Goal: Task Accomplishment & Management: Use online tool/utility

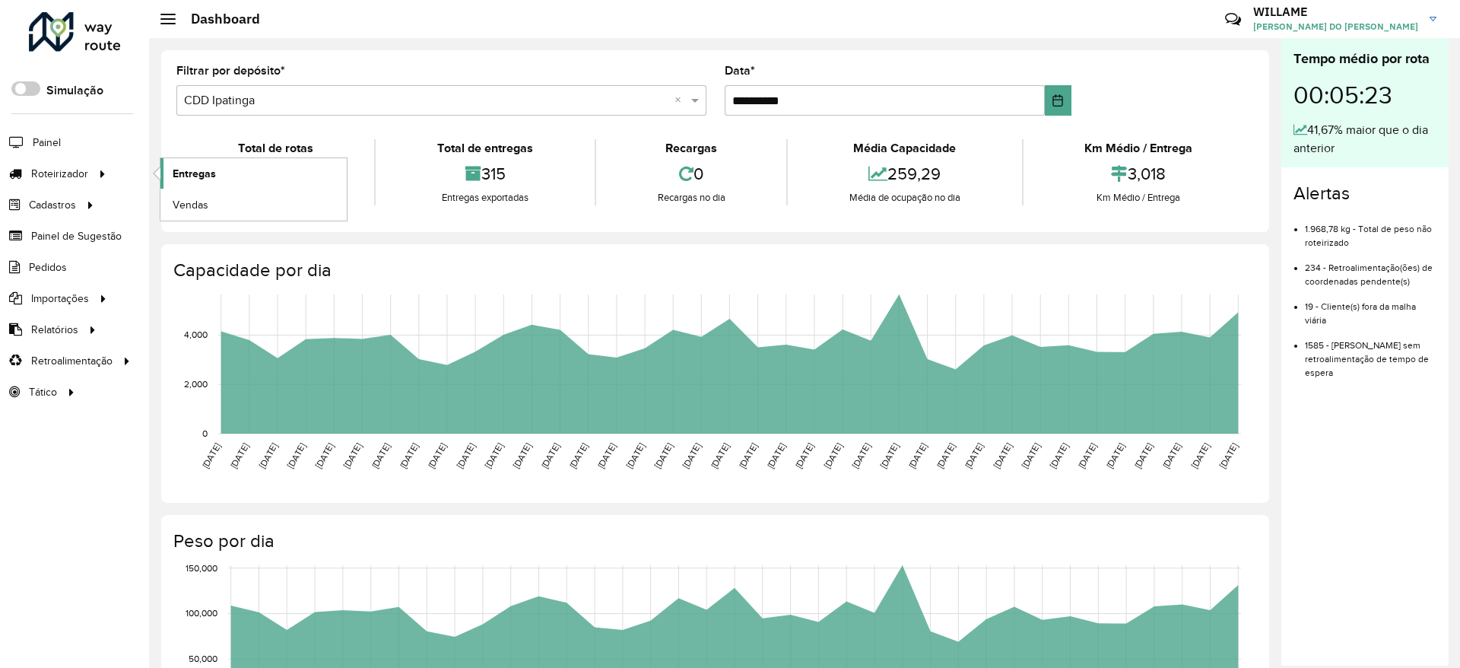
click at [179, 174] on span "Entregas" at bounding box center [194, 174] width 43 height 16
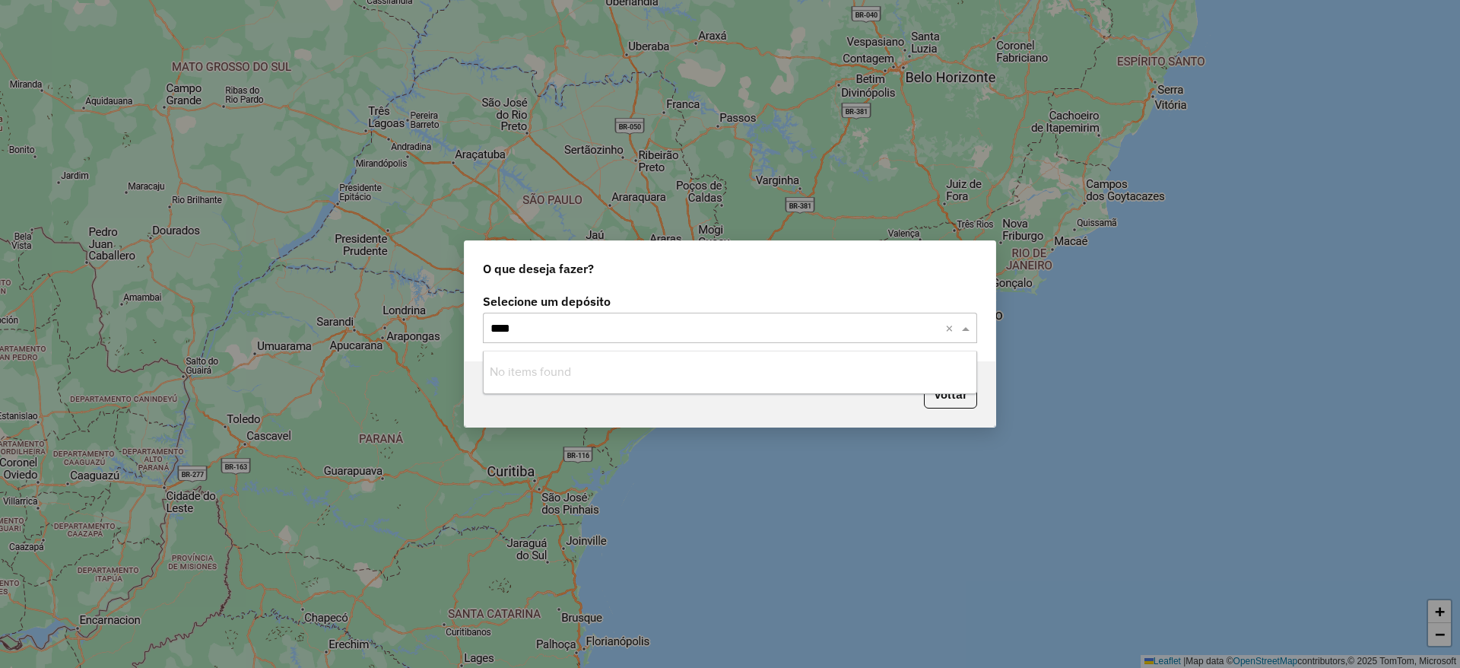
type input "***"
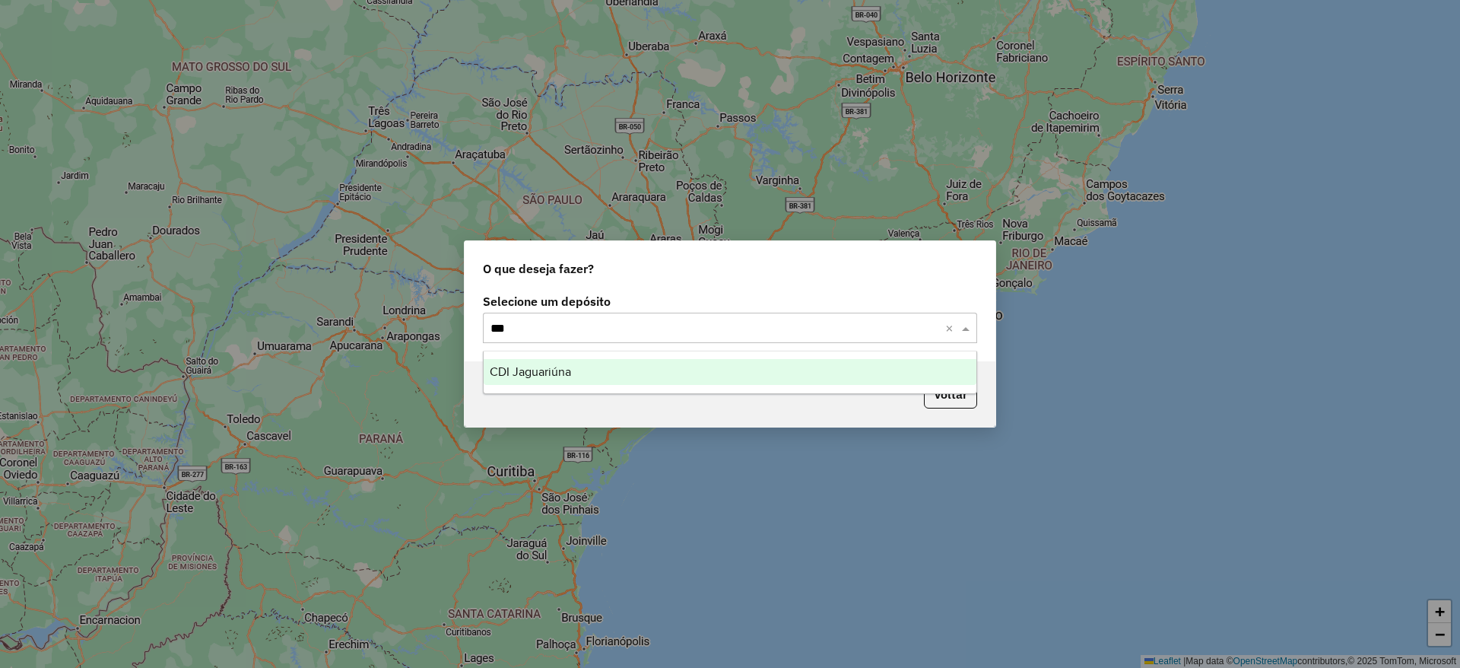
click at [622, 365] on div "CDI Jaguariúna" at bounding box center [730, 372] width 493 height 26
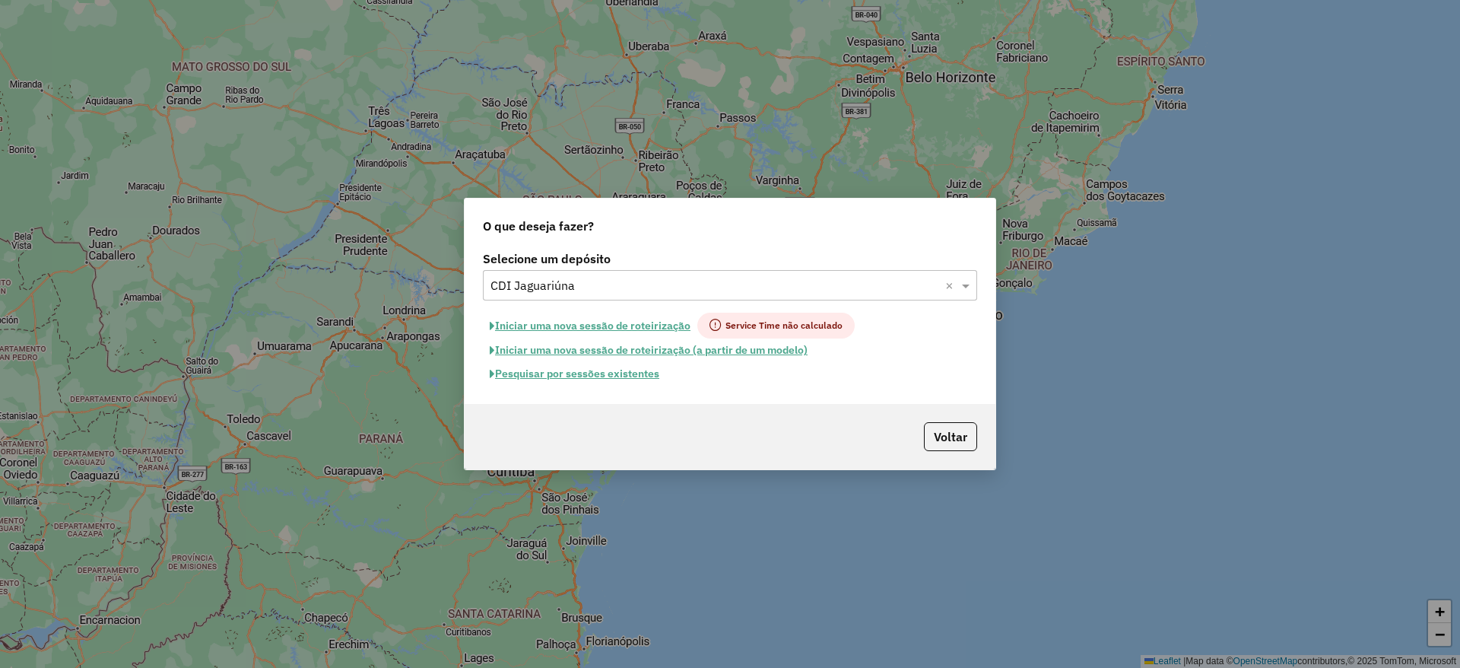
click at [591, 326] on button "Iniciar uma nova sessão de roteirização" at bounding box center [590, 326] width 214 height 26
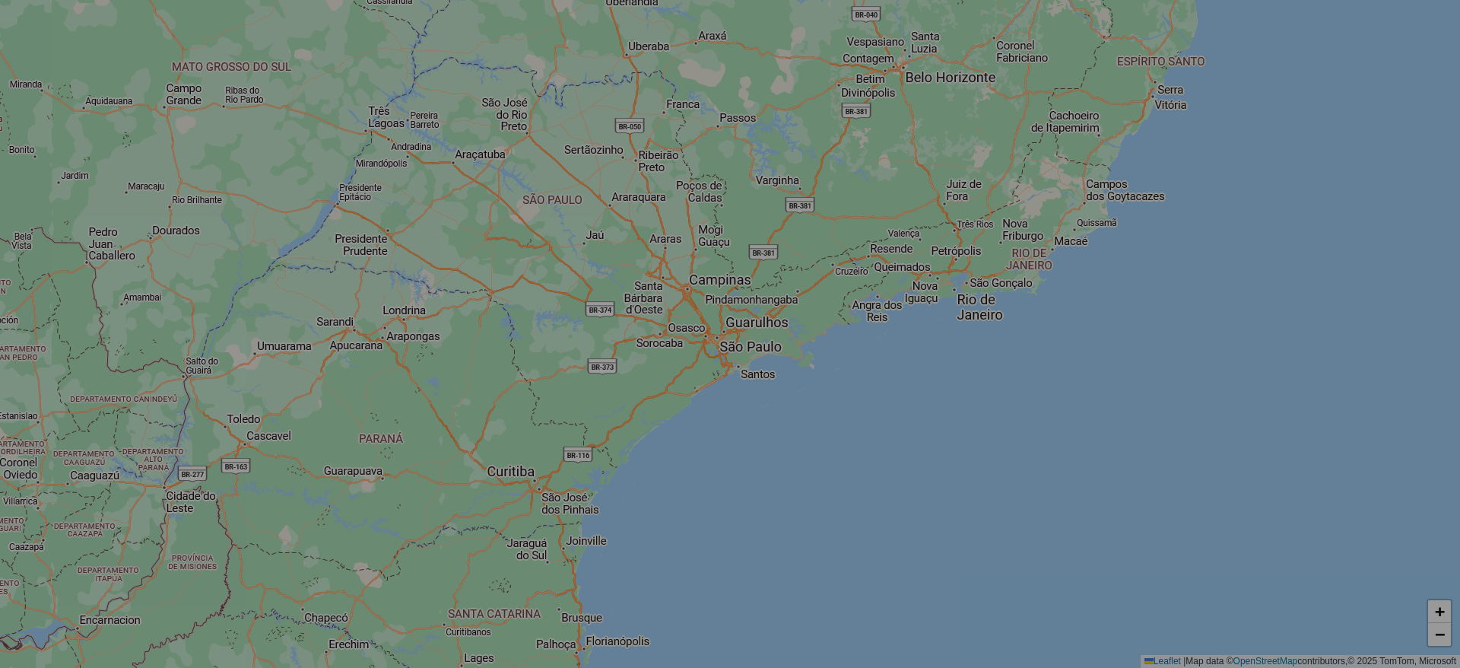
select select "*"
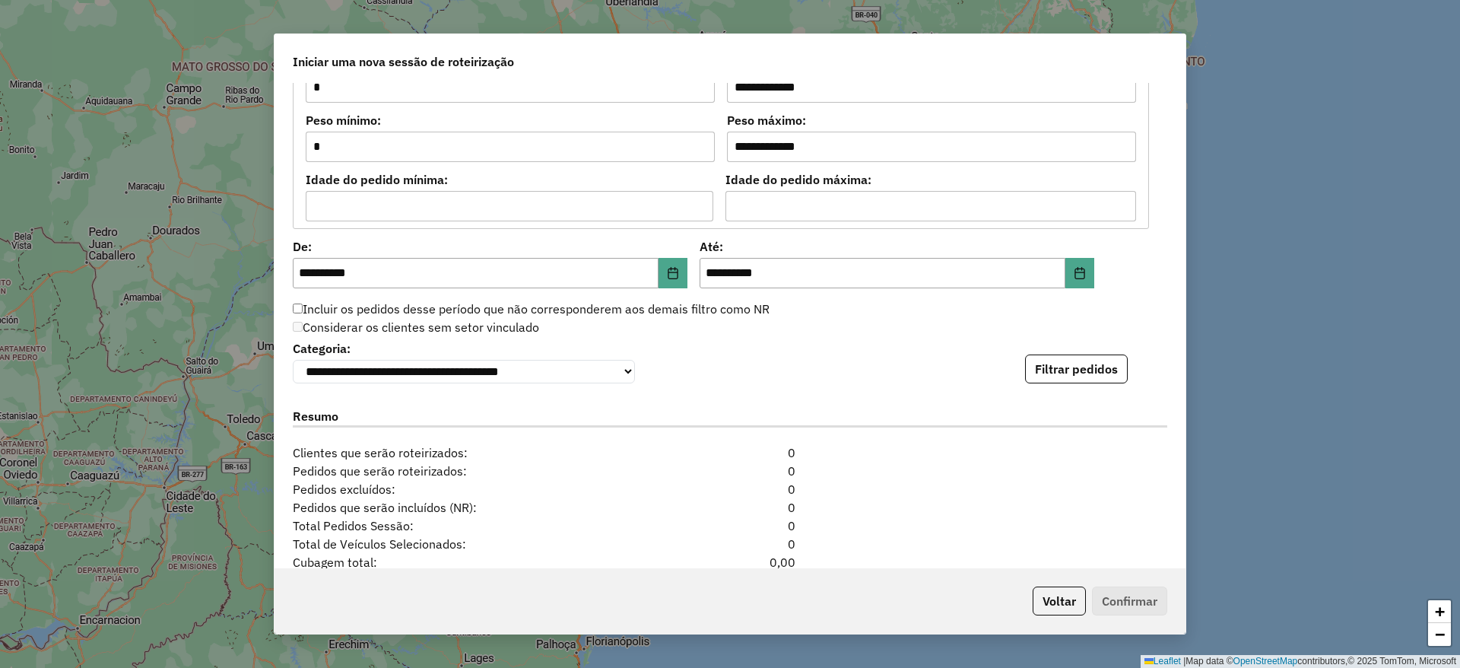
scroll to position [1483, 0]
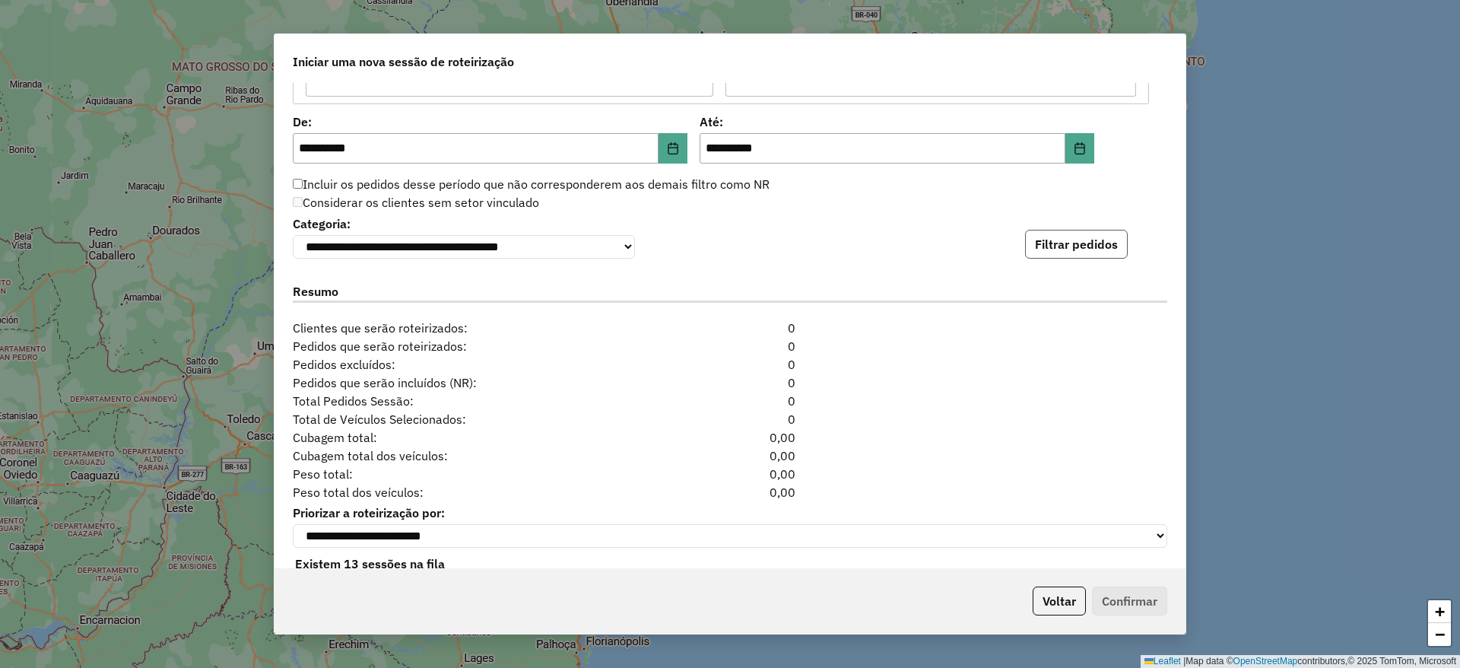
click at [1072, 259] on button "Filtrar pedidos" at bounding box center [1076, 244] width 103 height 29
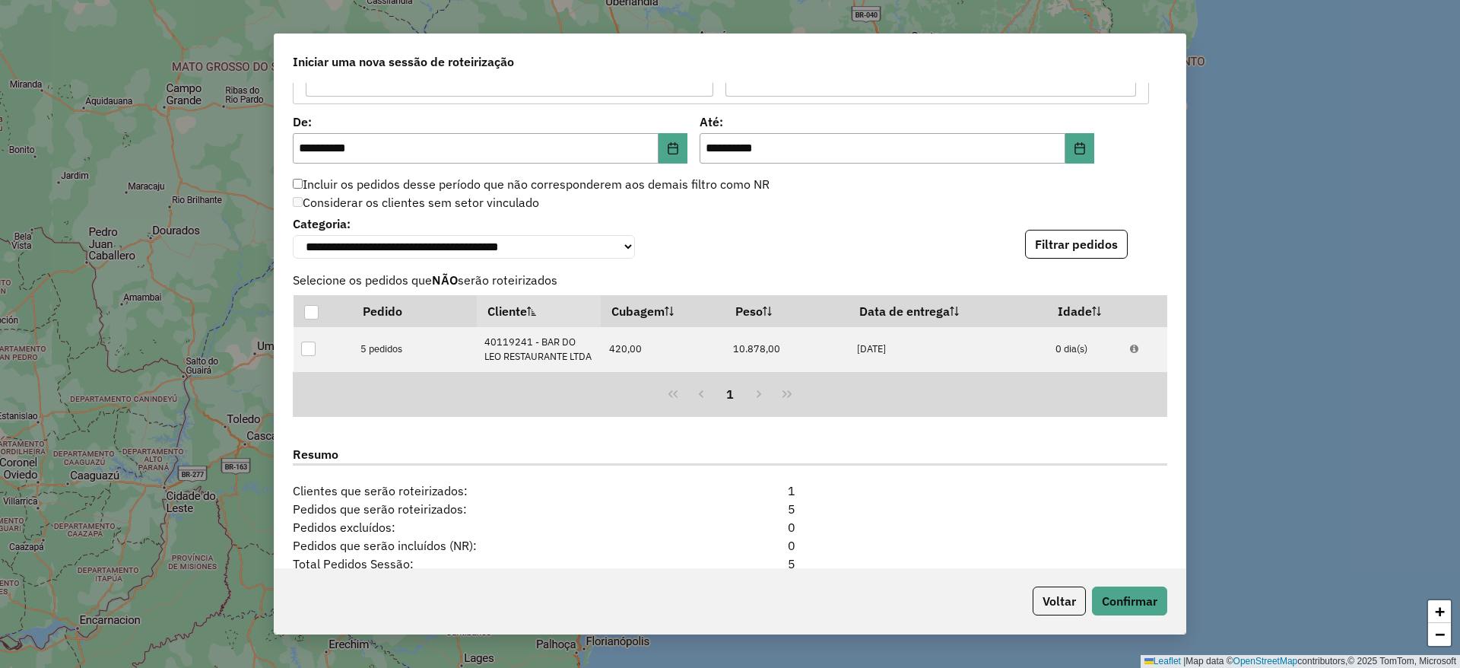
scroll to position [1718, 0]
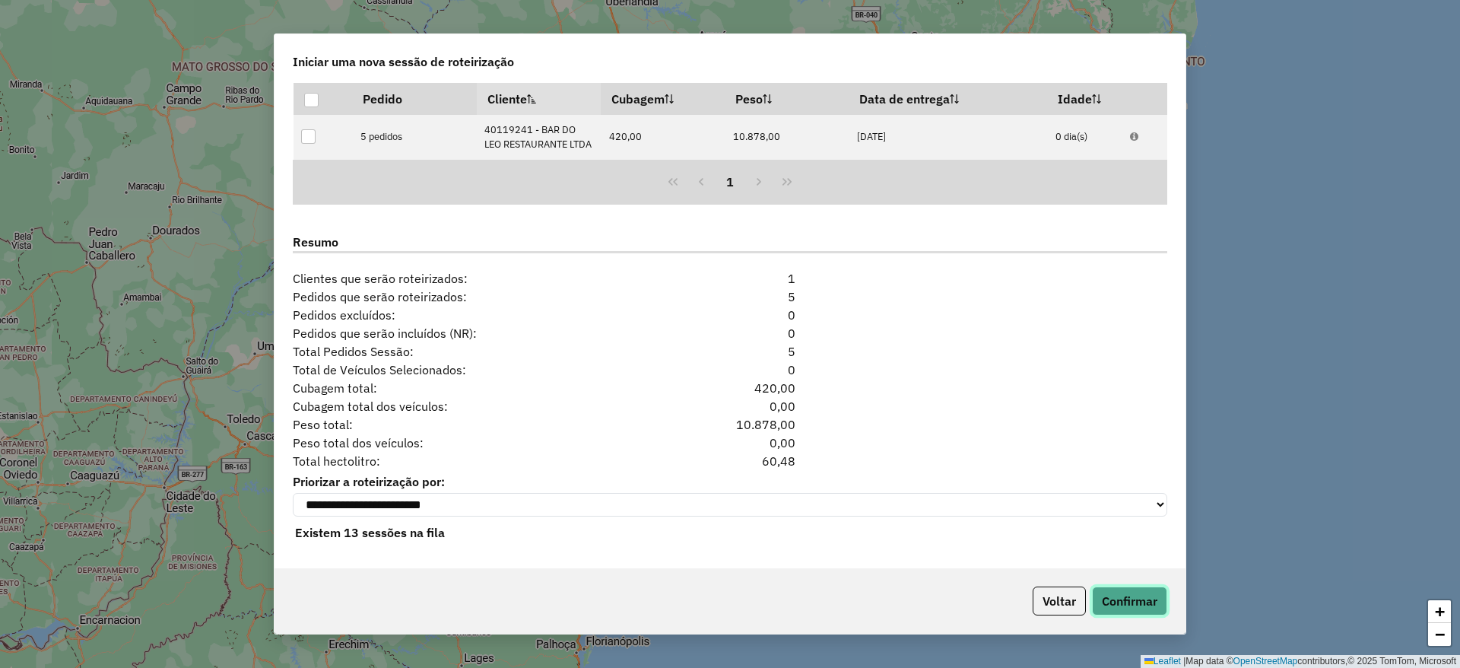
click at [1137, 588] on button "Confirmar" at bounding box center [1129, 600] width 75 height 29
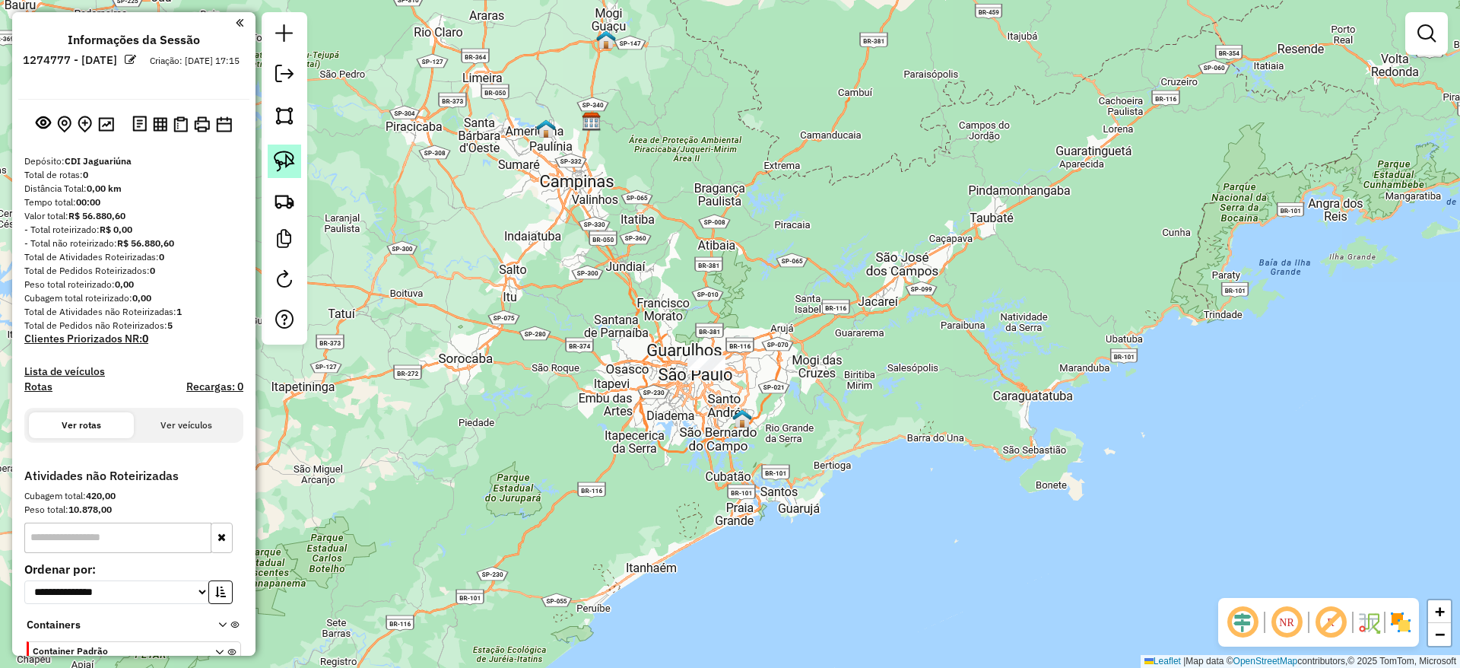
click at [273, 166] on link at bounding box center [284, 161] width 33 height 33
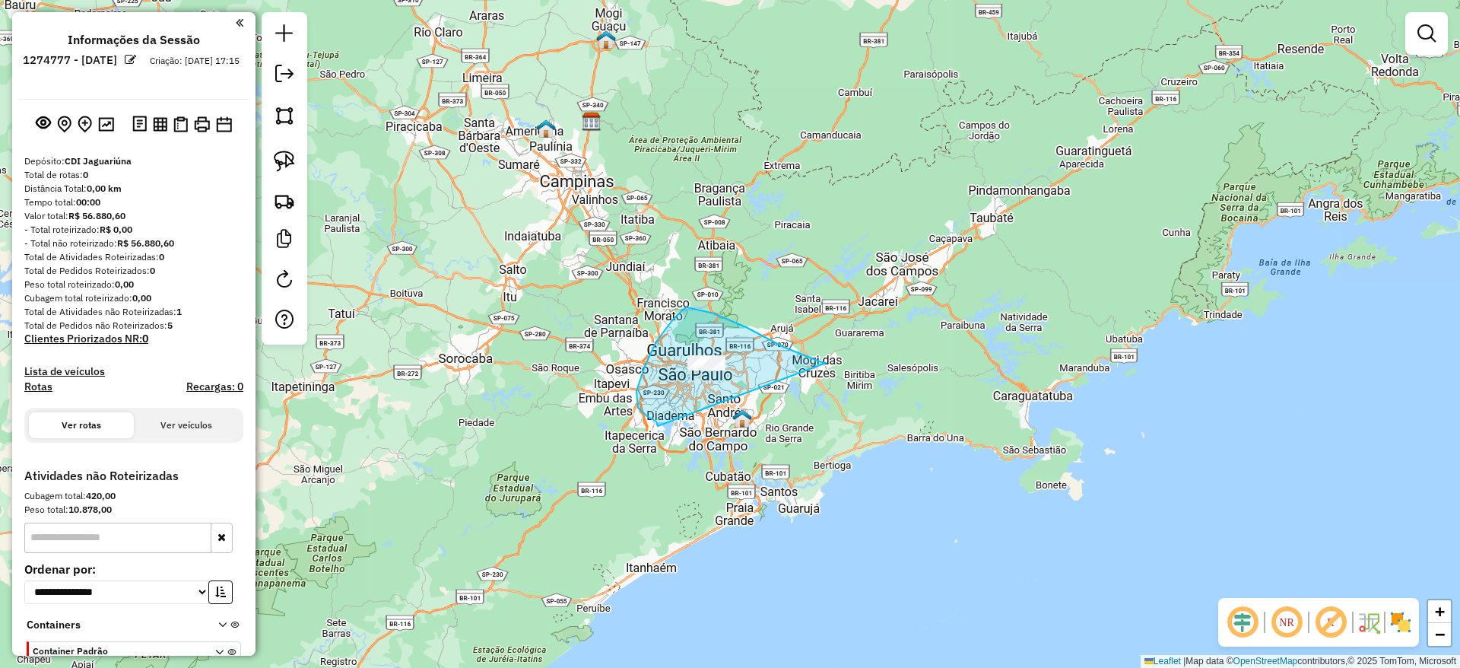
drag, startPoint x: 824, startPoint y: 363, endPoint x: 658, endPoint y: 426, distance: 177.4
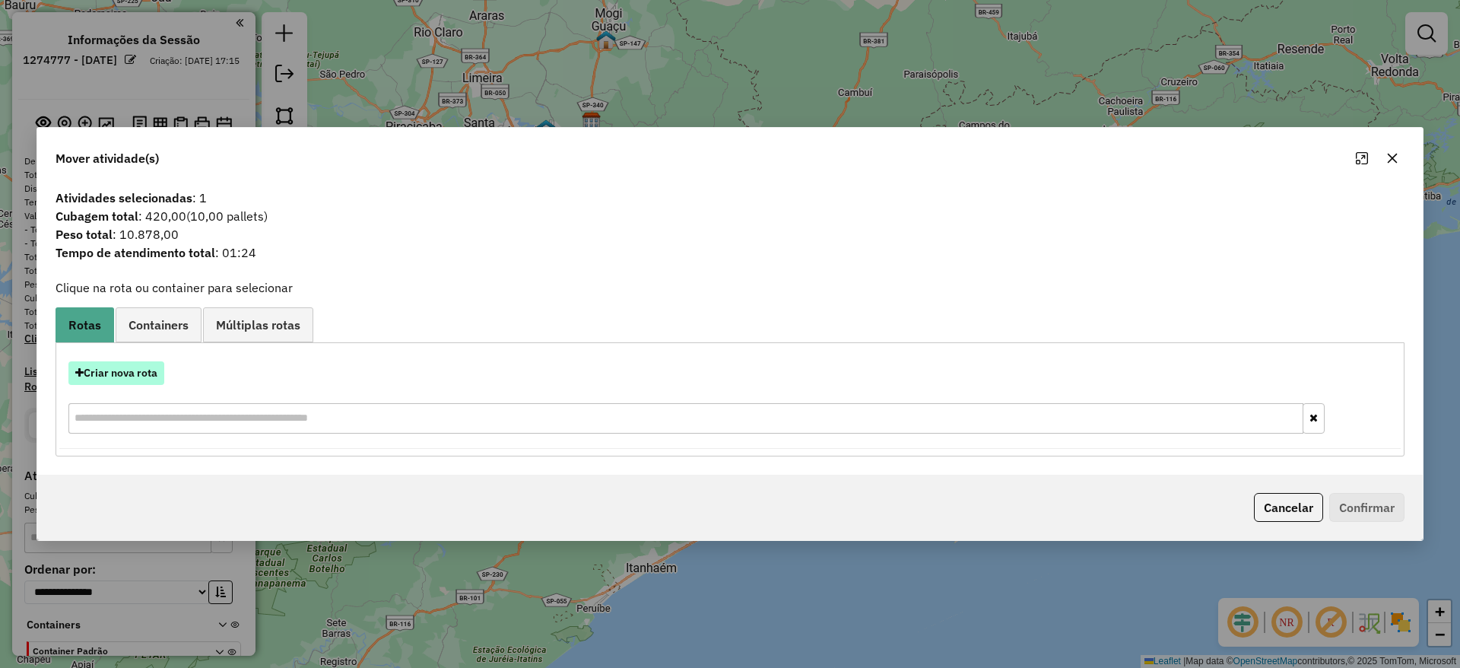
click at [145, 361] on button "Criar nova rota" at bounding box center [116, 373] width 96 height 24
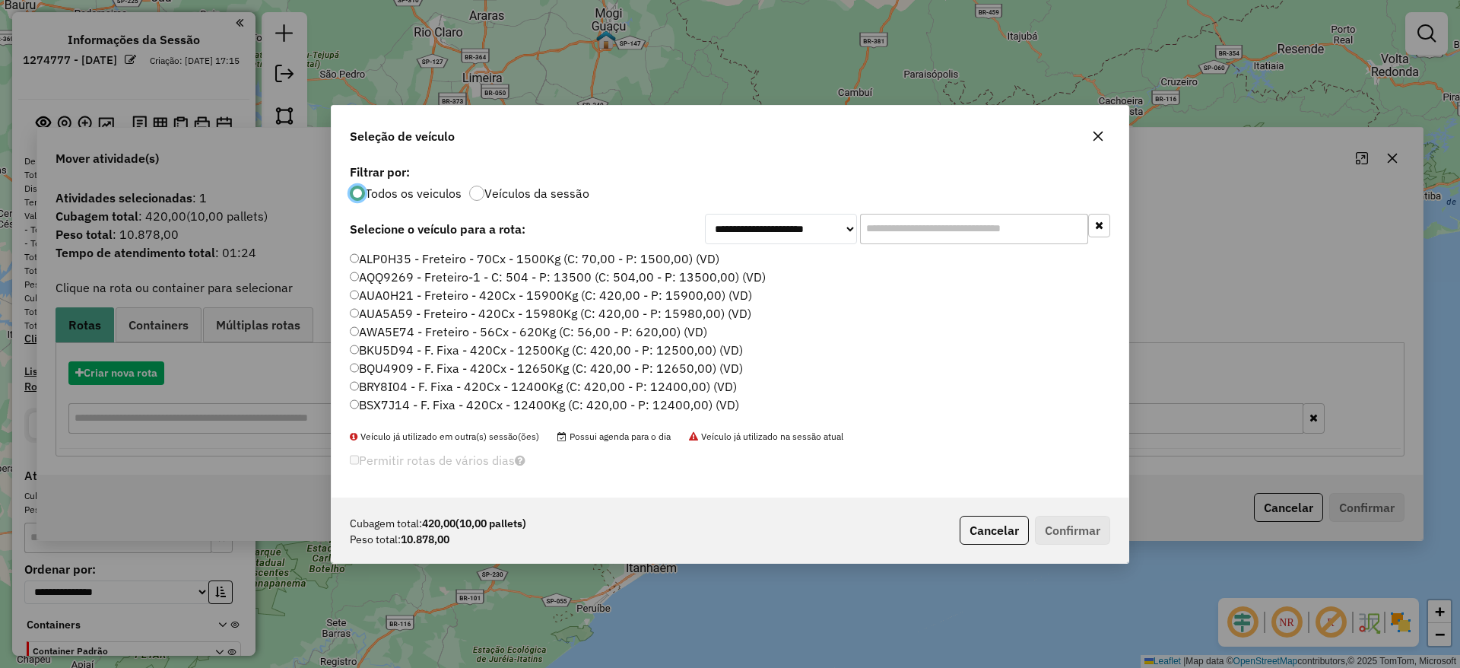
scroll to position [8, 5]
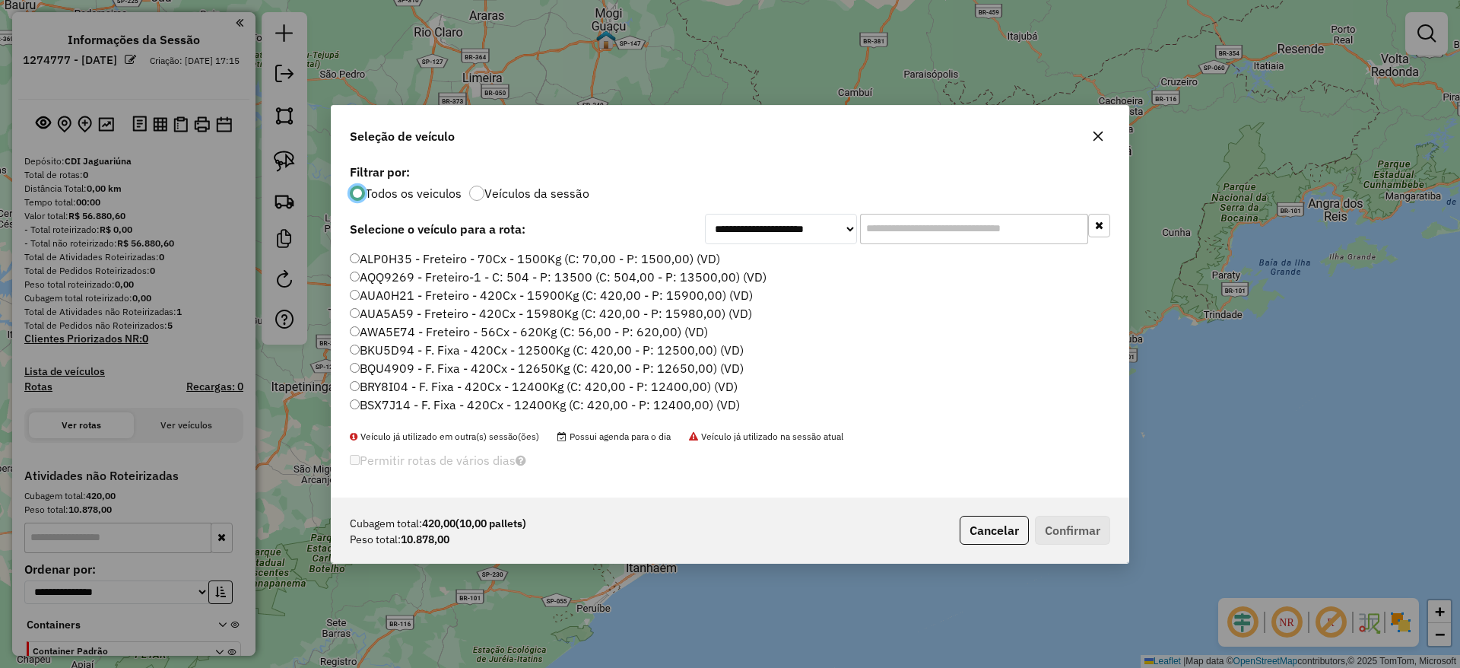
drag, startPoint x: 926, startPoint y: 209, endPoint x: 929, endPoint y: 219, distance: 10.1
click at [928, 213] on div "**********" at bounding box center [730, 328] width 797 height 337
click at [929, 227] on input "text" at bounding box center [974, 229] width 228 height 30
paste input "*******"
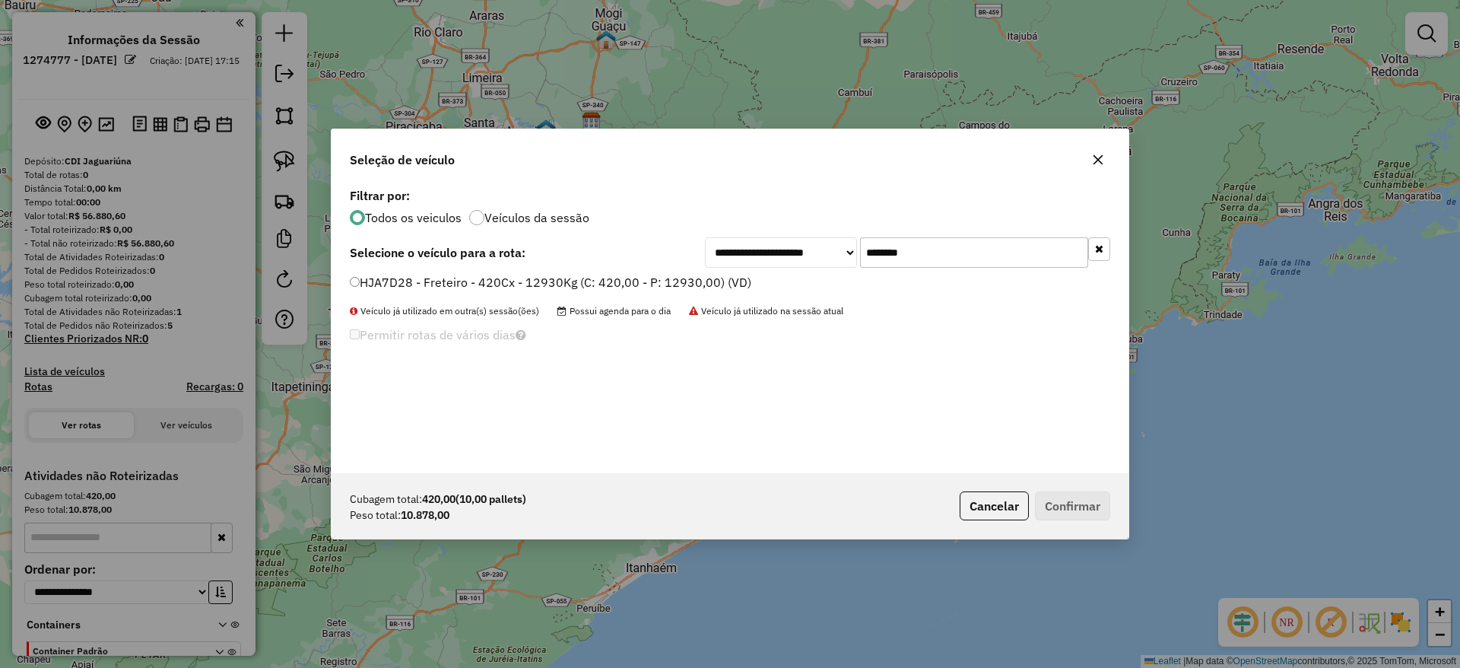
type input "*******"
click at [586, 285] on label "HJA7D28 - Freteiro - 420Cx - 12930Kg (C: 420,00 - P: 12930,00) (VD)" at bounding box center [551, 282] width 402 height 18
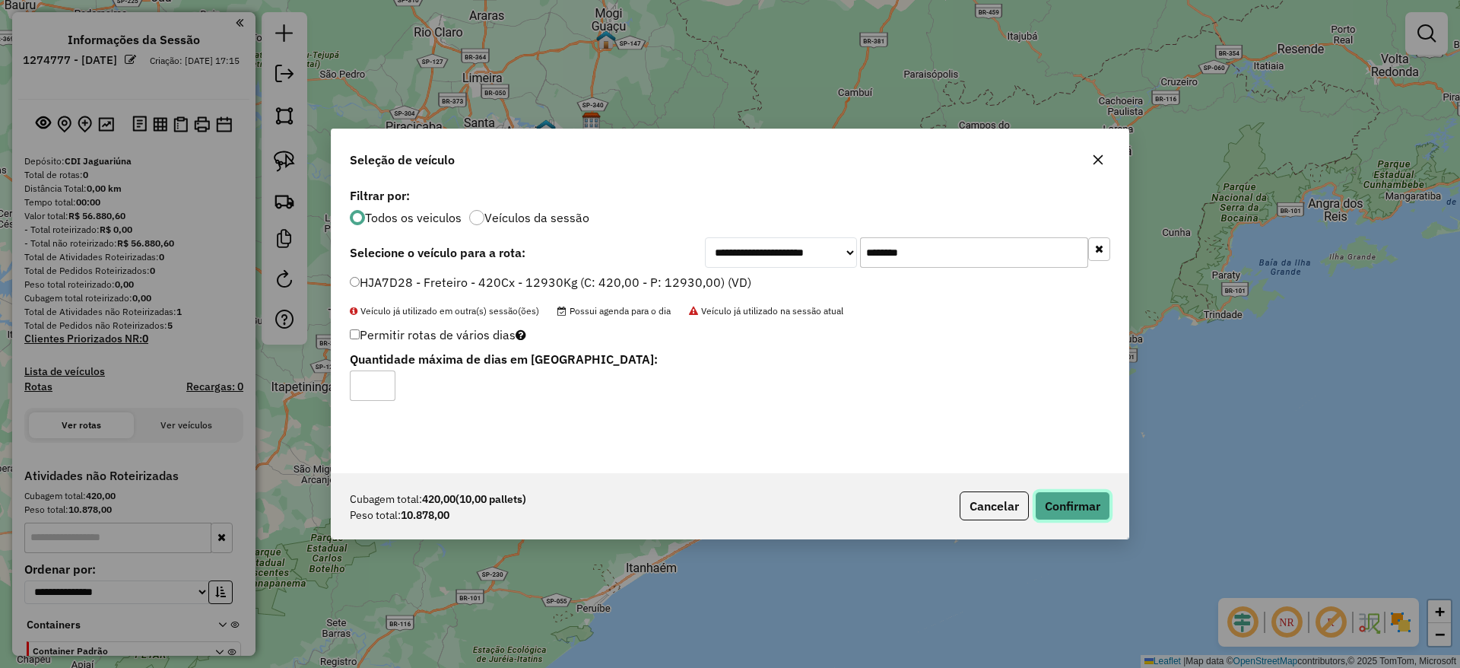
click at [1071, 507] on button "Confirmar" at bounding box center [1072, 505] width 75 height 29
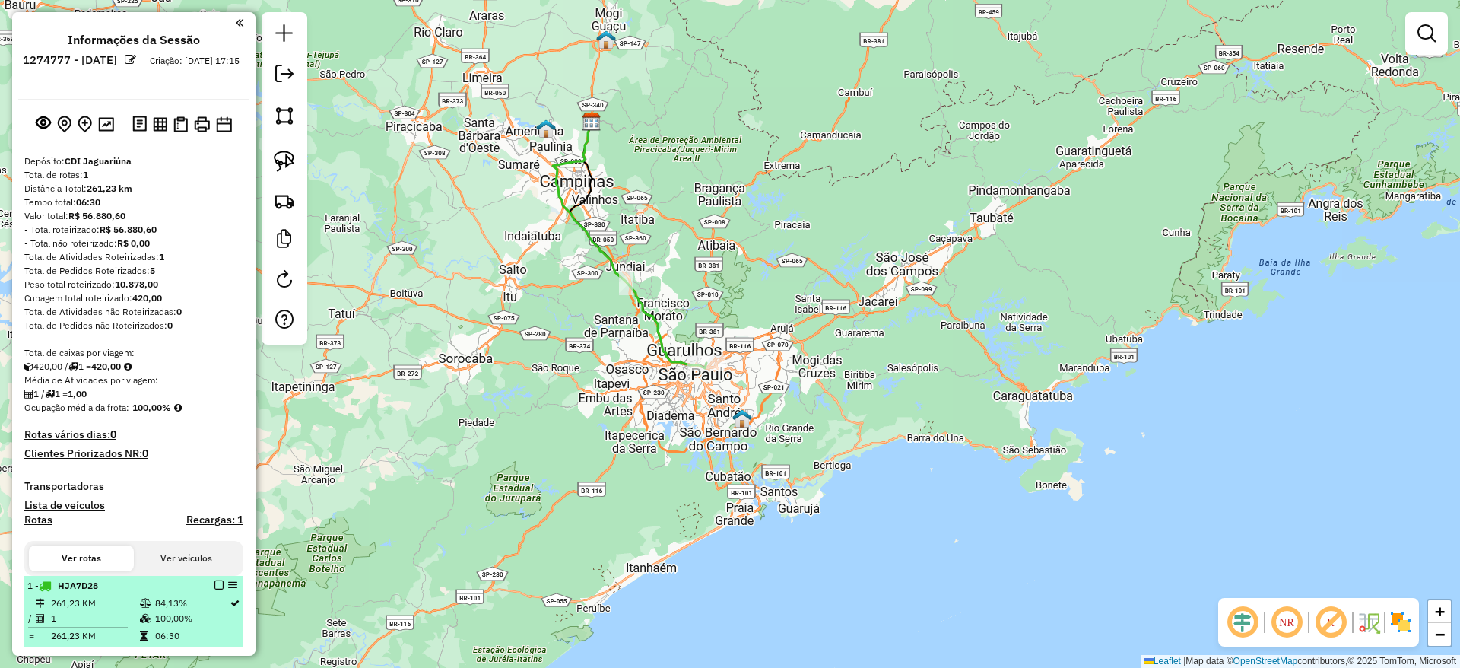
click at [216, 587] on em at bounding box center [218, 584] width 9 height 9
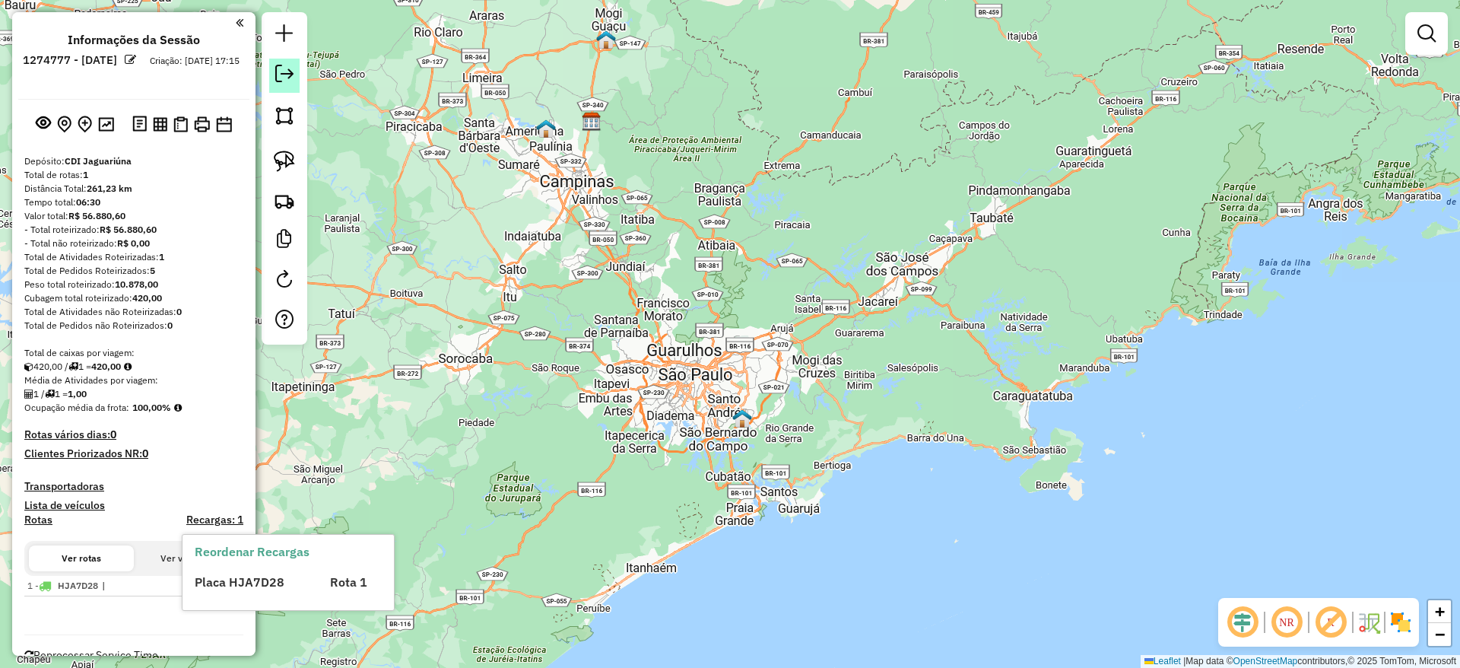
click at [282, 59] on link at bounding box center [284, 76] width 30 height 34
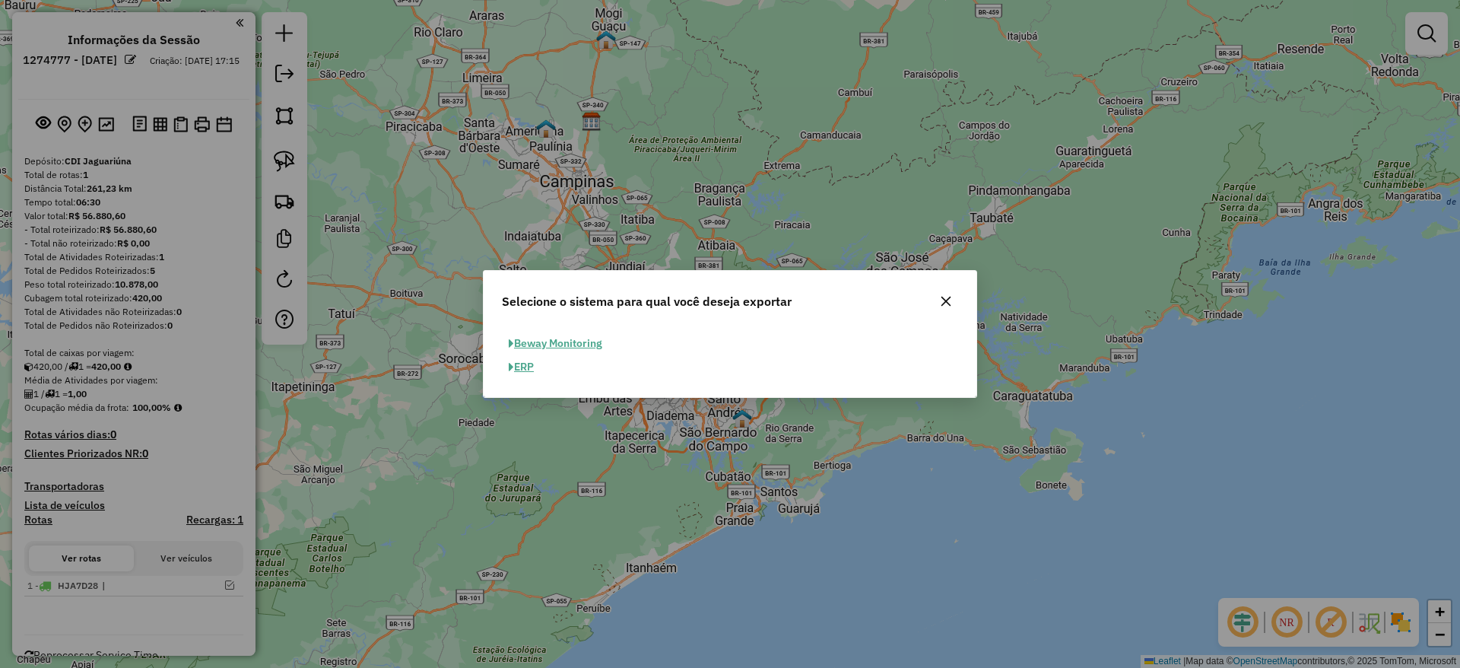
click at [525, 366] on button "ERP" at bounding box center [521, 367] width 39 height 24
select select "**"
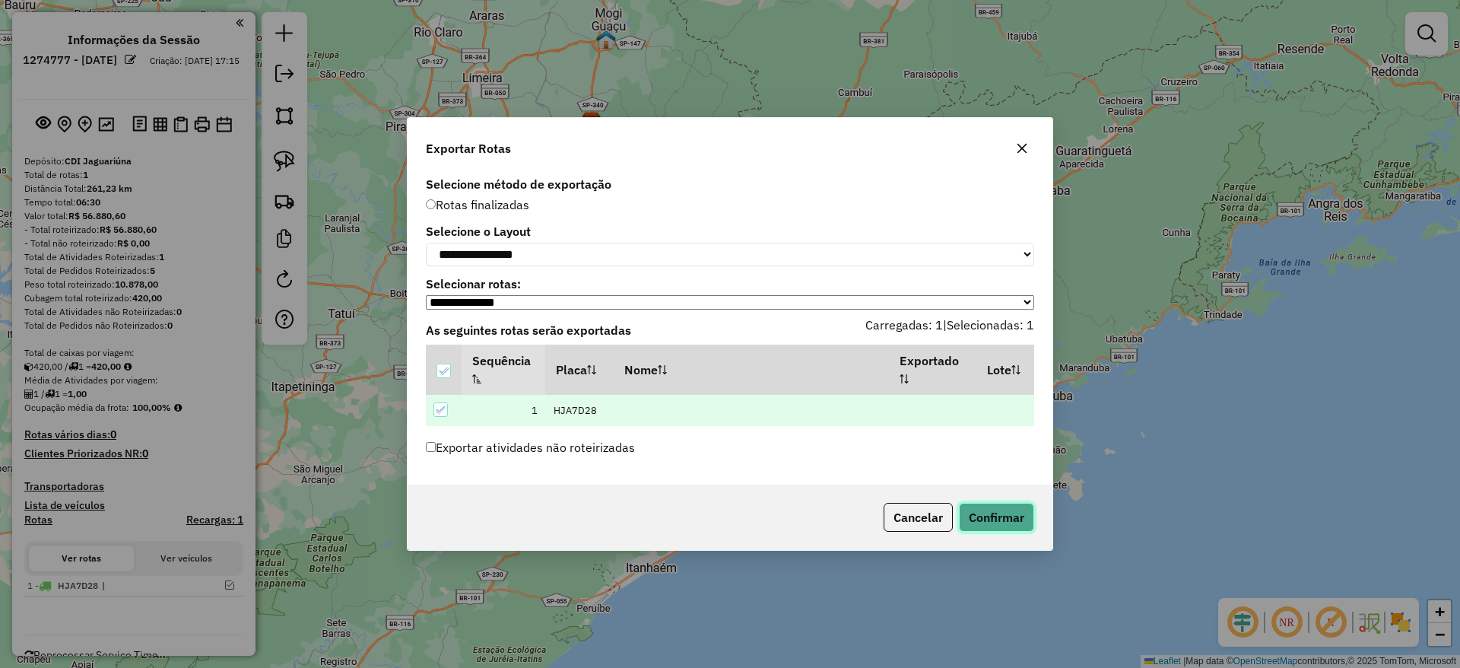
click at [987, 515] on button "Confirmar" at bounding box center [996, 517] width 75 height 29
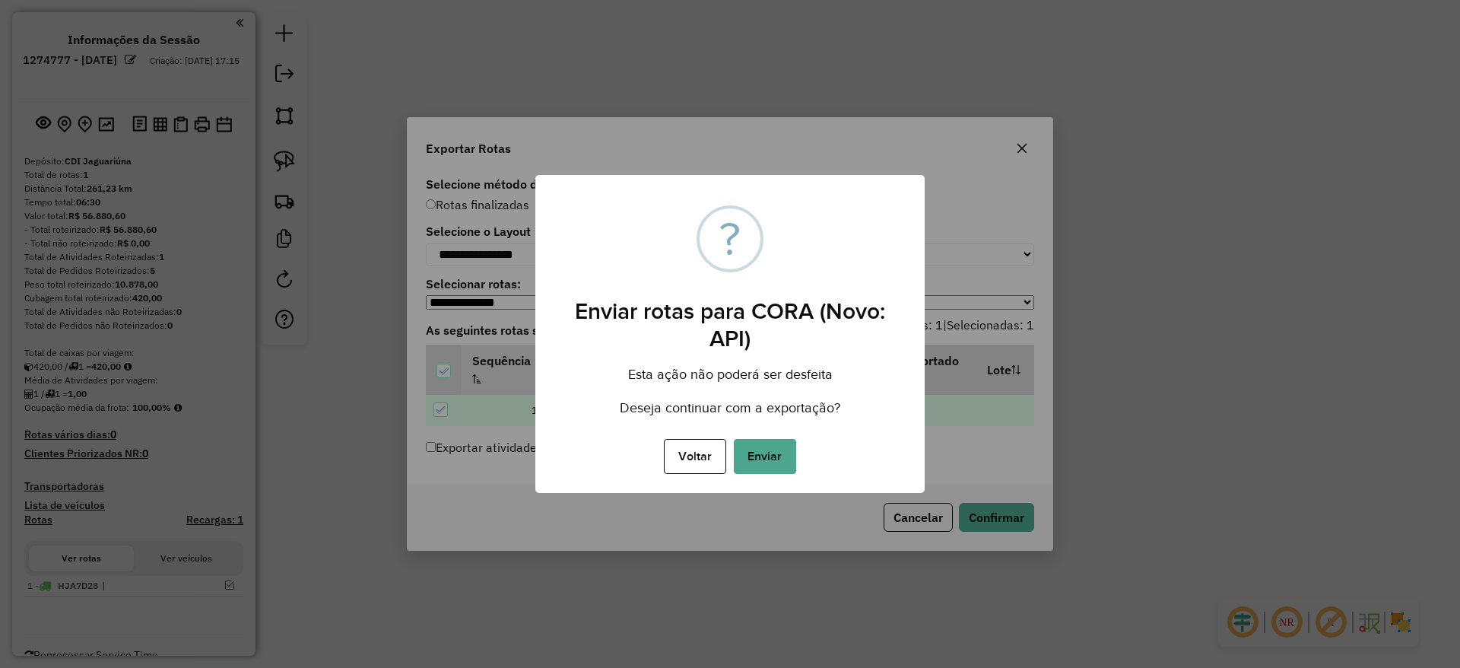
drag, startPoint x: 763, startPoint y: 464, endPoint x: 773, endPoint y: 492, distance: 29.8
click at [762, 464] on button "Enviar" at bounding box center [765, 456] width 62 height 35
